Goal: Information Seeking & Learning: Learn about a topic

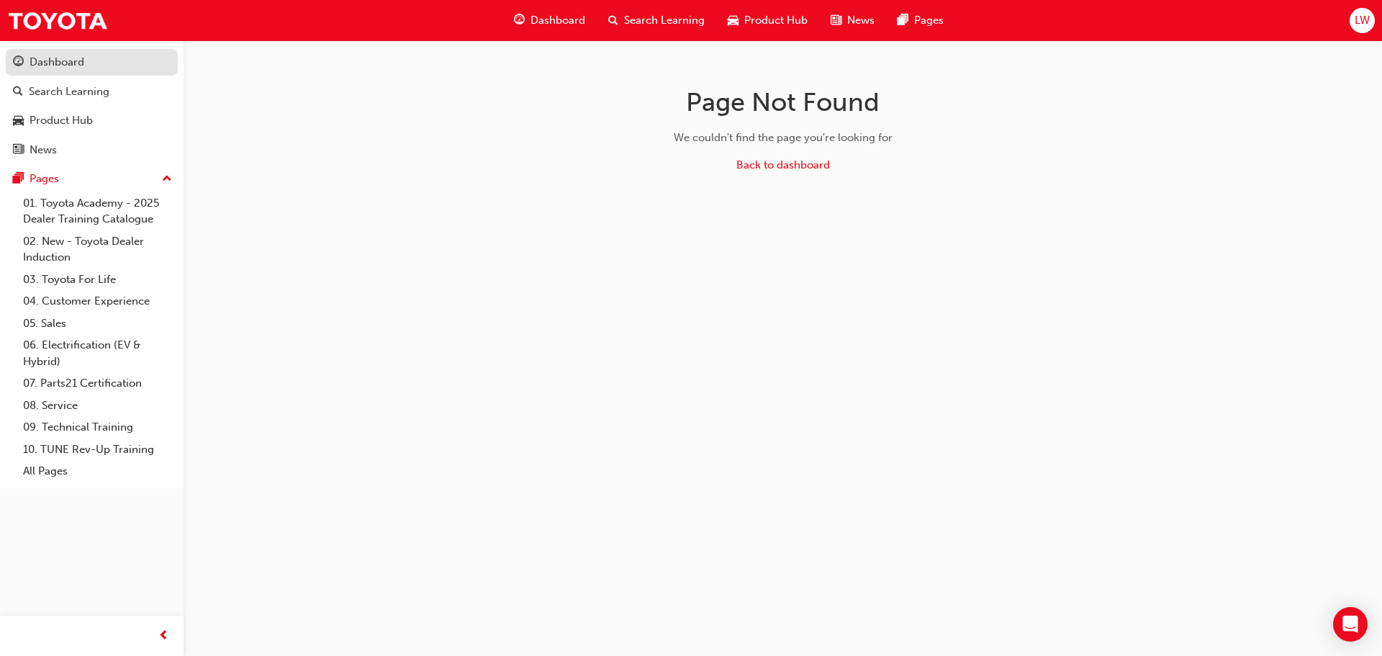
click at [90, 68] on div "Dashboard" at bounding box center [92, 62] width 158 height 18
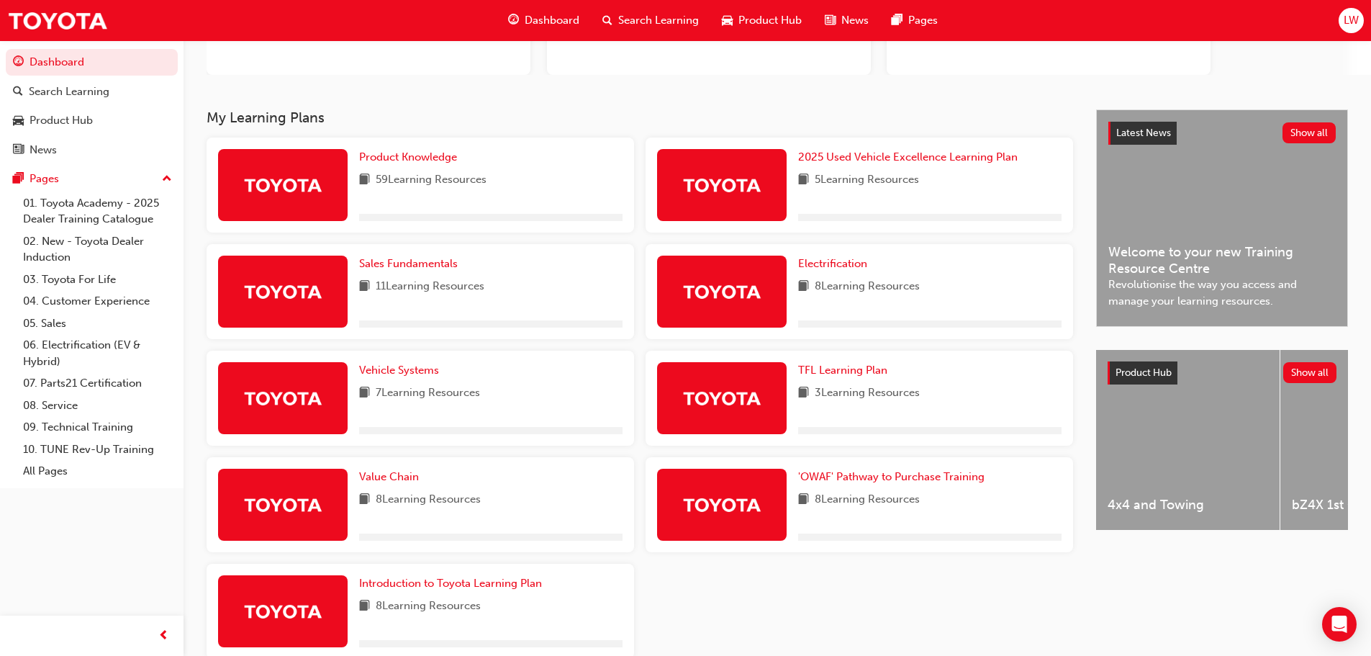
scroll to position [135, 0]
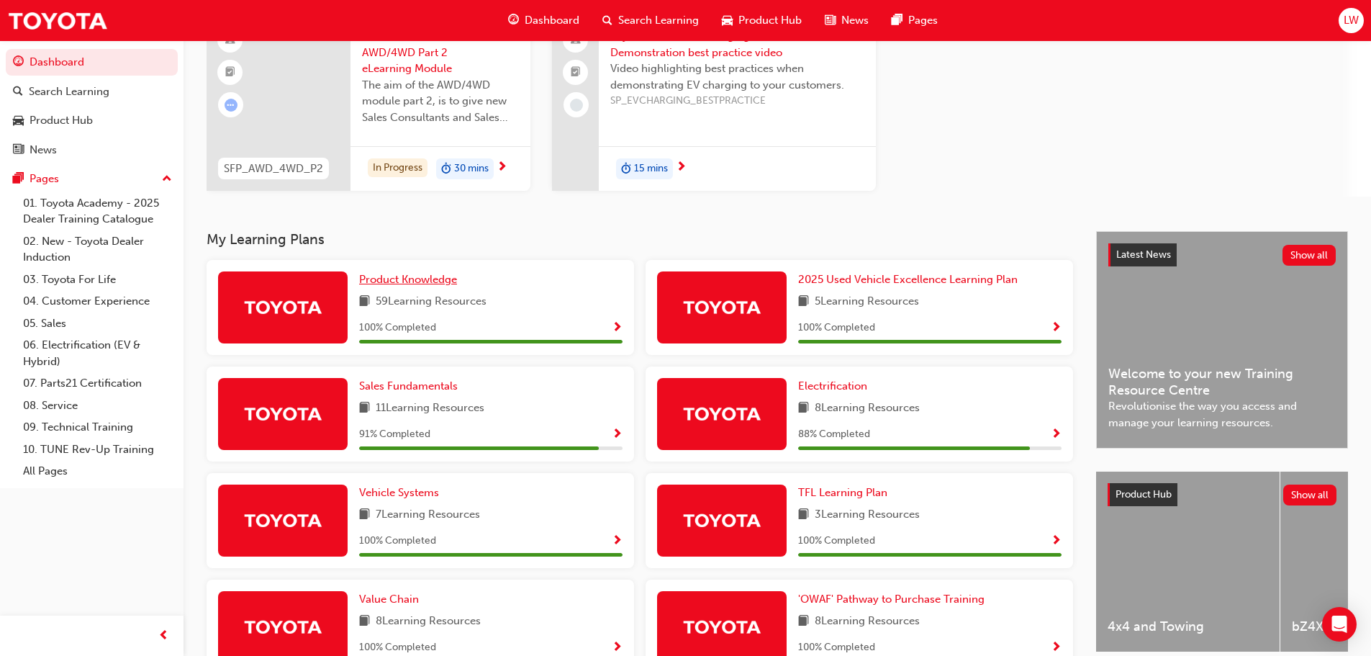
click at [401, 224] on div "LW Welcome back , [PERSON_NAME] Next up for me 0 SFP_AWD_4WD_P2 Sales Fundament…" at bounding box center [778, 68] width 1188 height 326
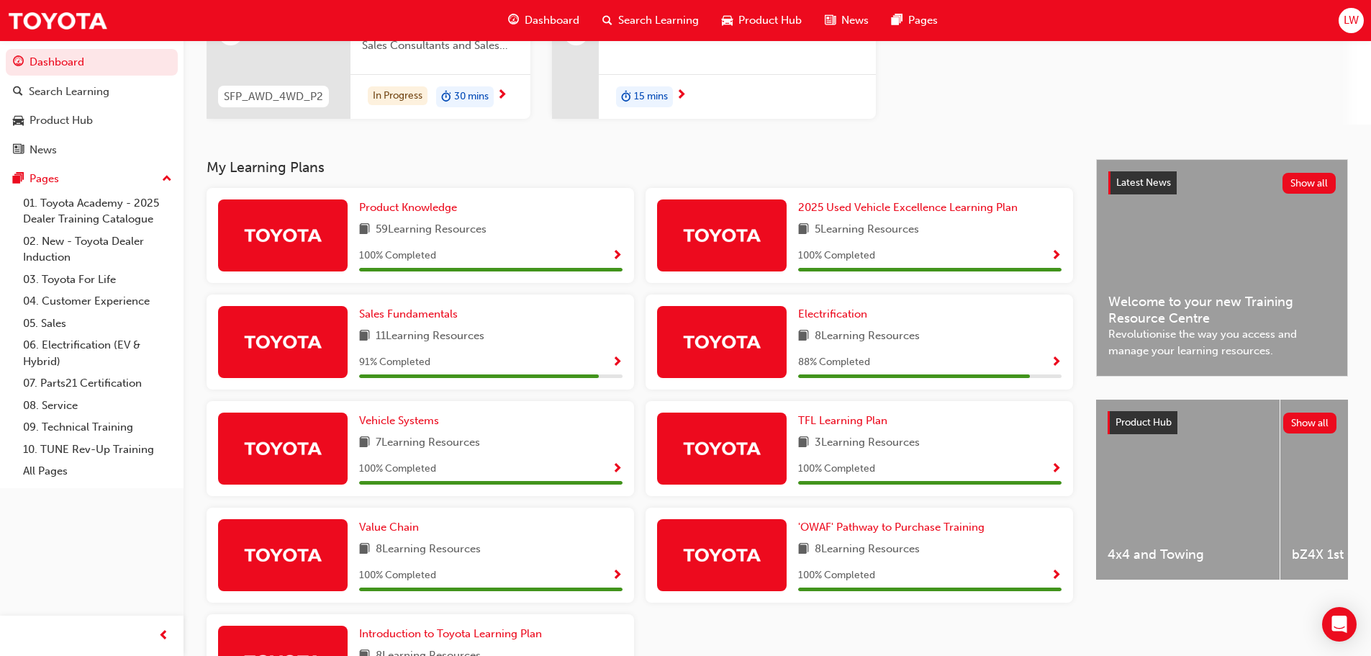
scroll to position [279, 0]
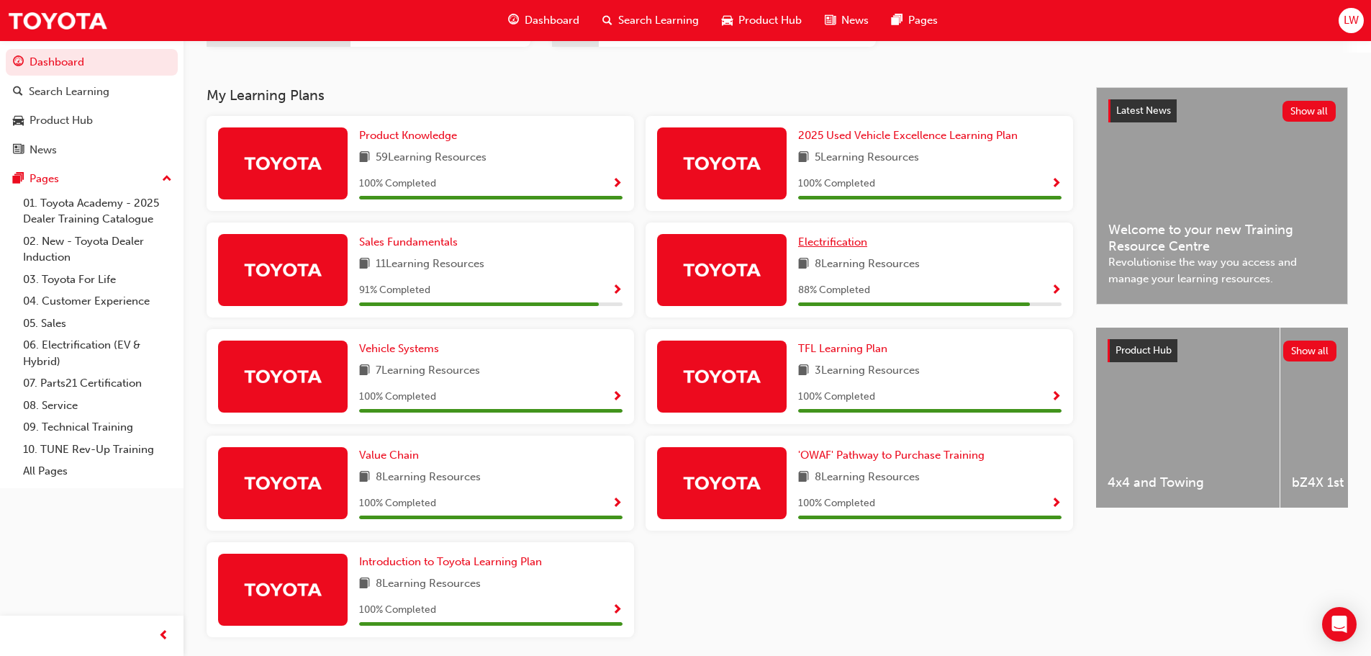
click at [844, 242] on span "Electrification" at bounding box center [832, 241] width 69 height 13
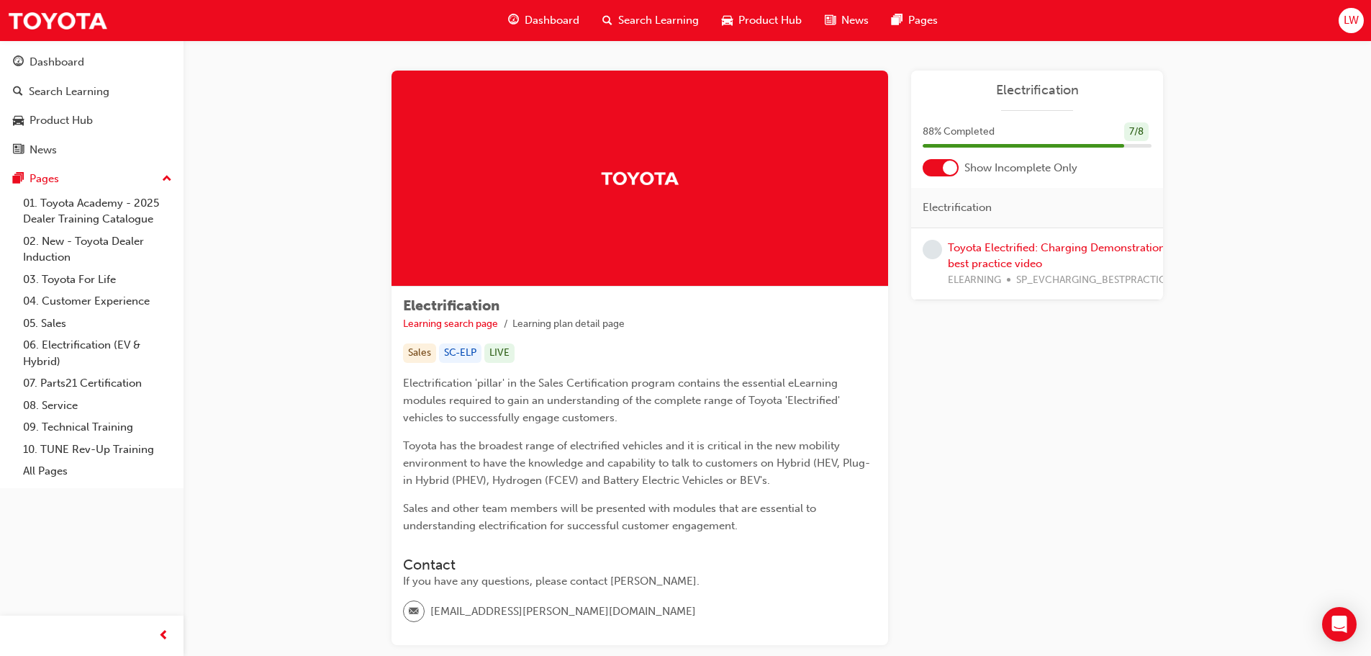
scroll to position [72, 0]
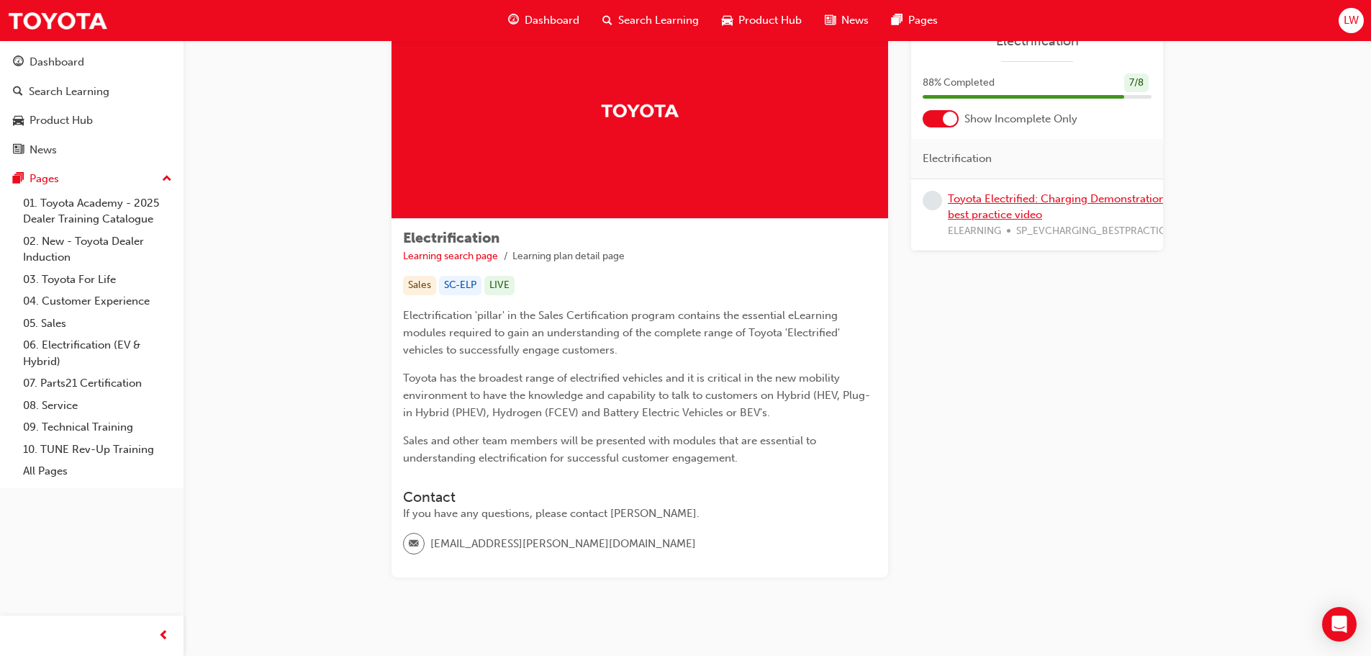
click at [985, 212] on link "Toyota Electrified: Charging Demonstration best practice video" at bounding box center [1056, 207] width 217 height 30
